Goal: Check status: Check status

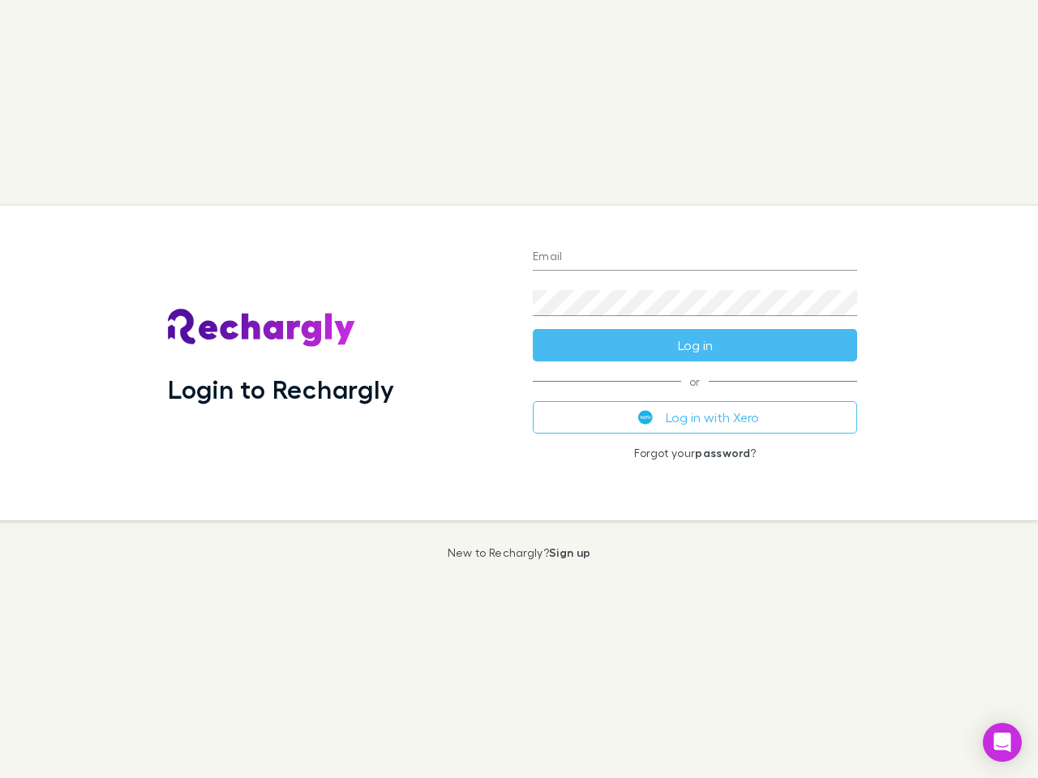
click at [519, 389] on div "Login to Rechargly" at bounding box center [337, 363] width 365 height 315
click at [695, 258] on input "Email" at bounding box center [695, 258] width 324 height 26
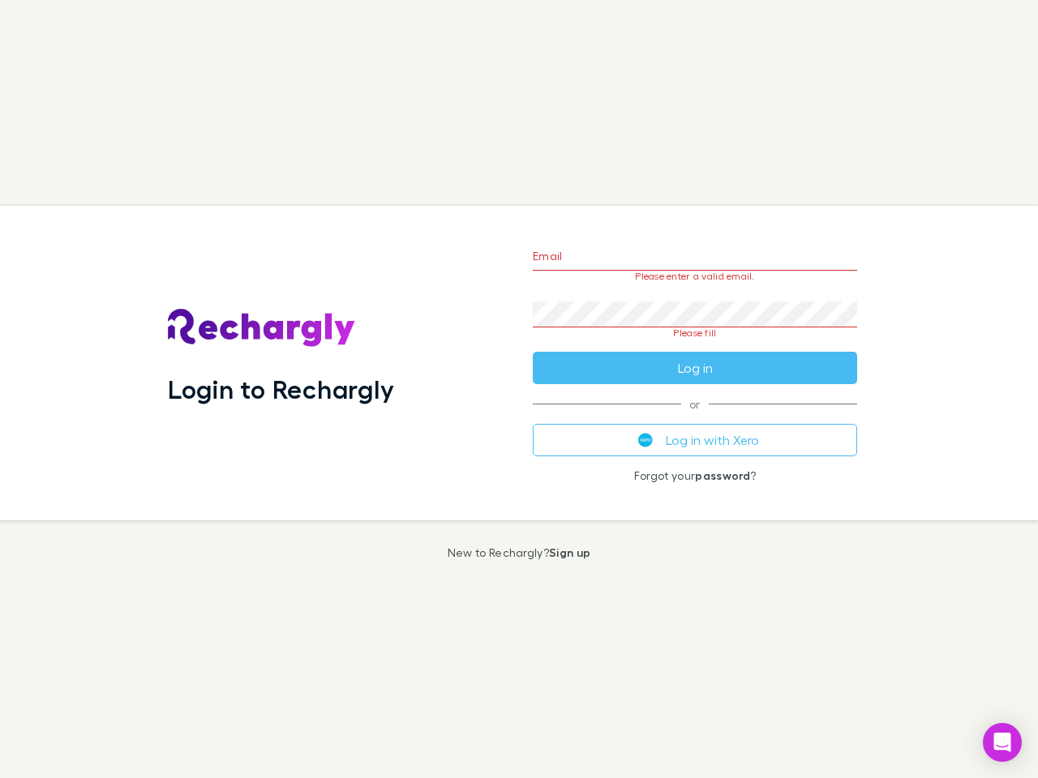
click at [695, 345] on form "Email Please enter a valid email. Password Please fill Log in" at bounding box center [695, 308] width 324 height 152
click at [695, 418] on div "Email Please enter a valid email. Password Please fill Log in or Log in with Xe…" at bounding box center [695, 363] width 350 height 315
click at [1002, 743] on icon "Open Intercom Messenger" at bounding box center [1002, 742] width 17 height 19
